Goal: Task Accomplishment & Management: Use online tool/utility

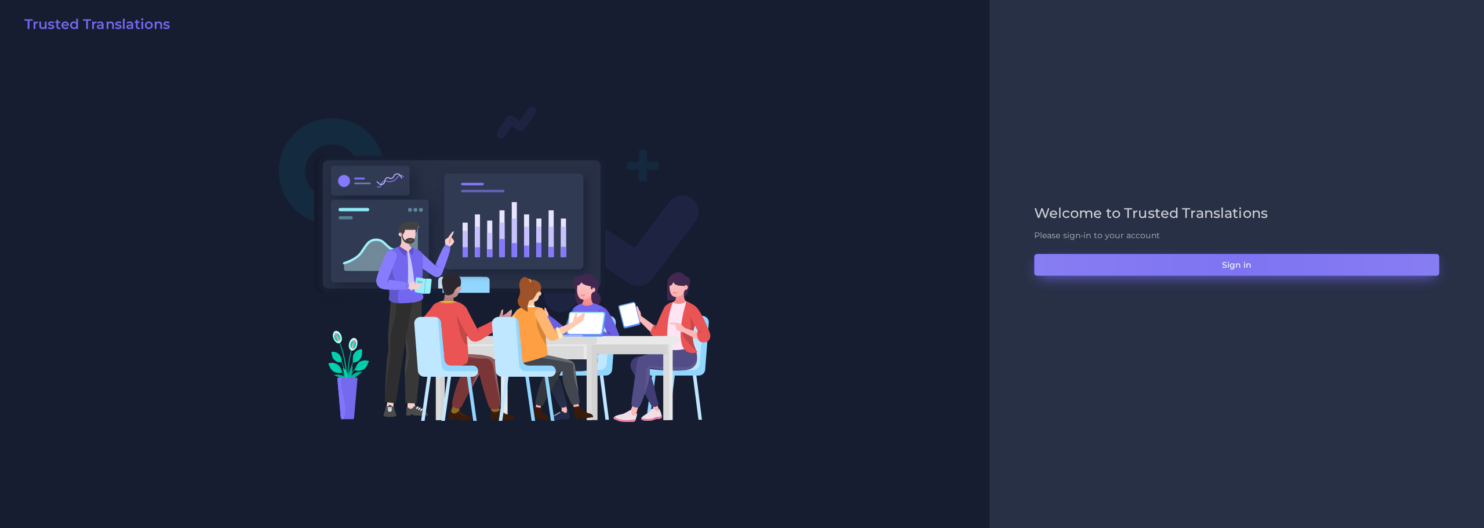
click at [1239, 266] on button "Sign in" at bounding box center [1236, 265] width 405 height 22
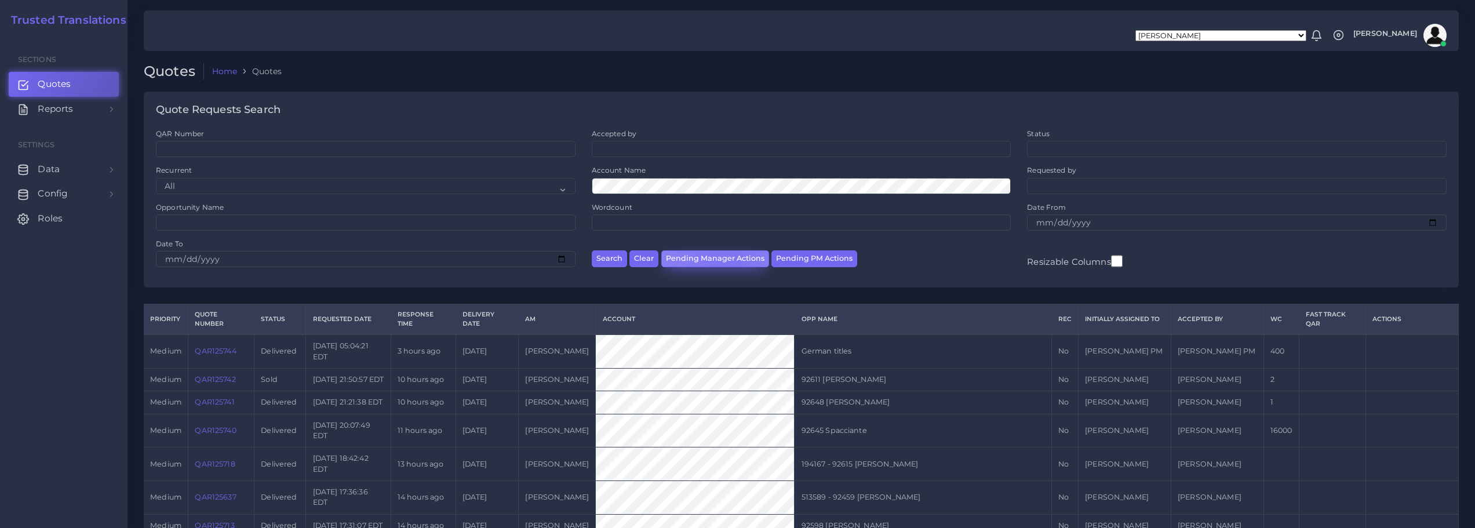
click at [725, 262] on button "Pending Manager Actions" at bounding box center [715, 258] width 108 height 17
select select "awaiting_manager_initial_review"
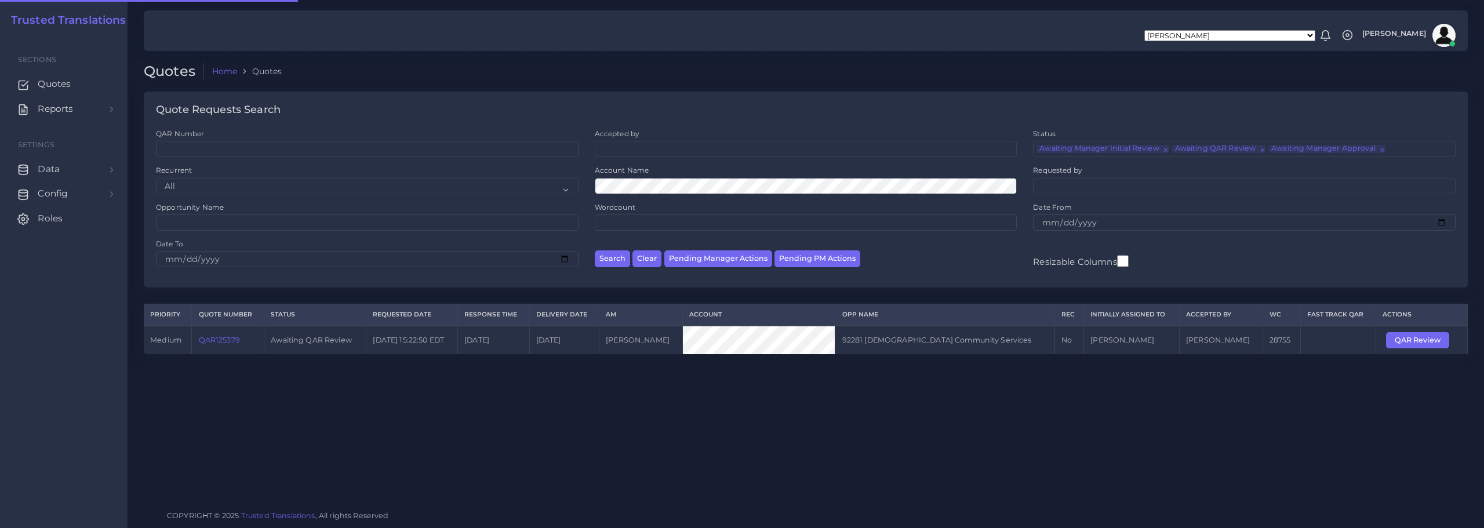
scroll to position [28, 0]
drag, startPoint x: 199, startPoint y: 340, endPoint x: 242, endPoint y: 341, distance: 43.5
click at [242, 341] on td "QAR125379" at bounding box center [228, 340] width 72 height 28
copy link "QAR125379"
click at [58, 111] on span "Reports" at bounding box center [58, 109] width 35 height 13
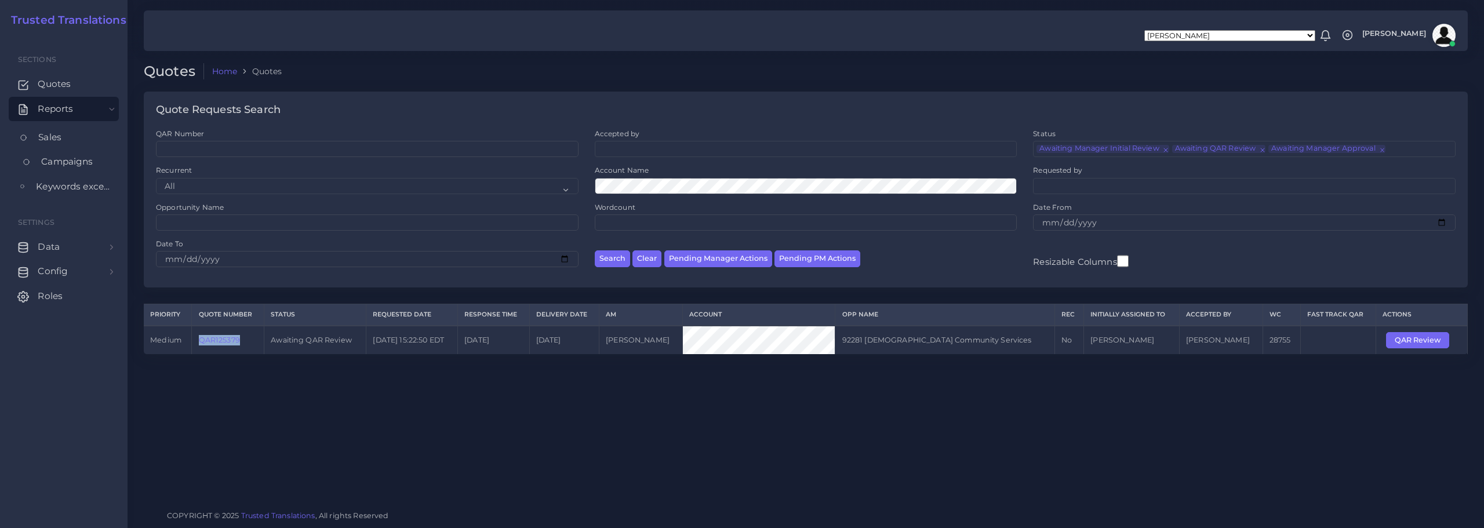
click at [56, 158] on span "Campaigns" at bounding box center [67, 161] width 52 height 13
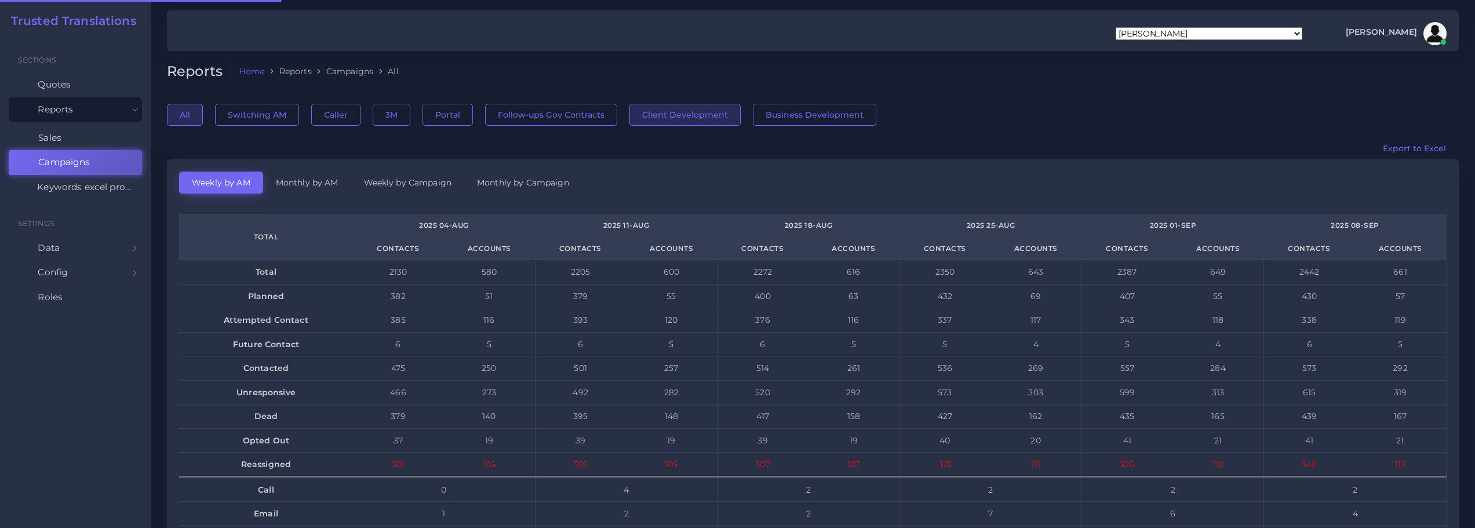
click at [666, 114] on button "Client Development" at bounding box center [685, 115] width 111 height 22
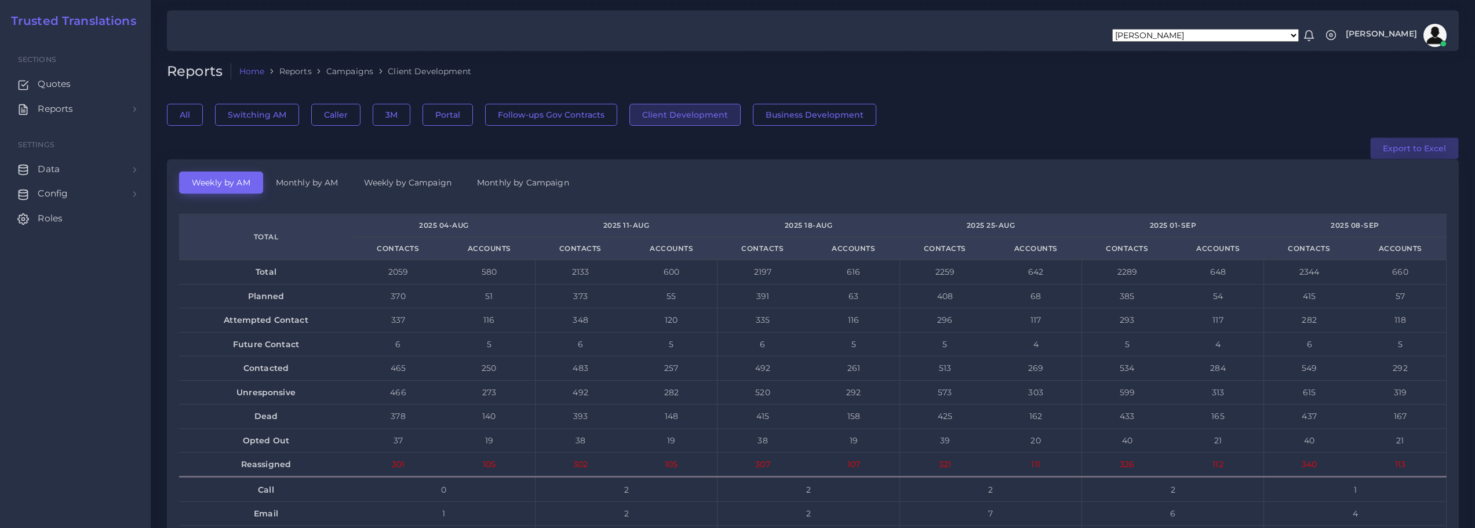
click at [1419, 148] on button "Export to Excel" at bounding box center [1414, 148] width 89 height 22
